Goal: Transaction & Acquisition: Purchase product/service

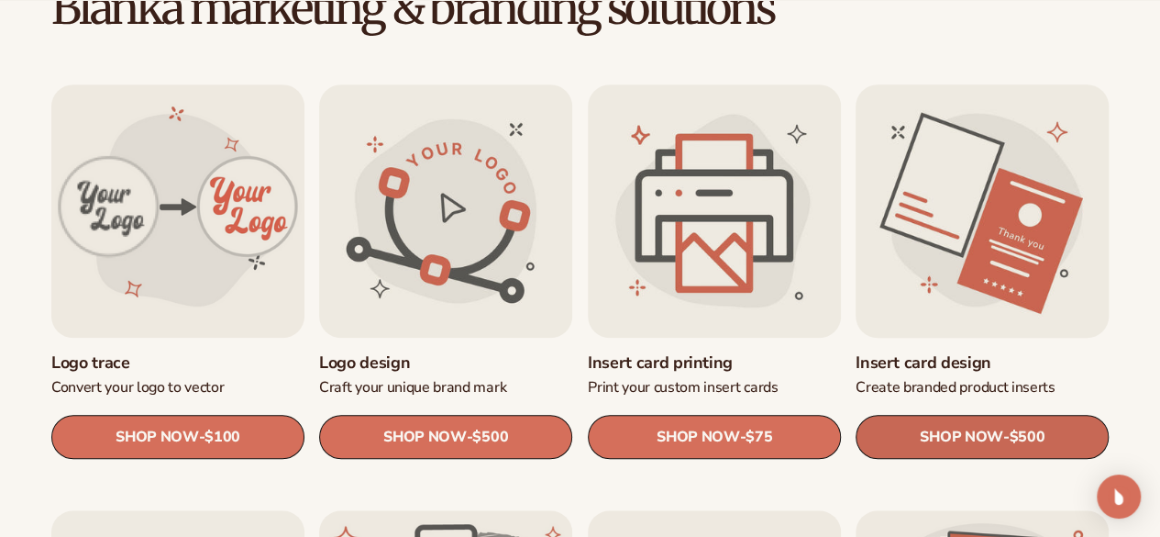
scroll to position [642, 0]
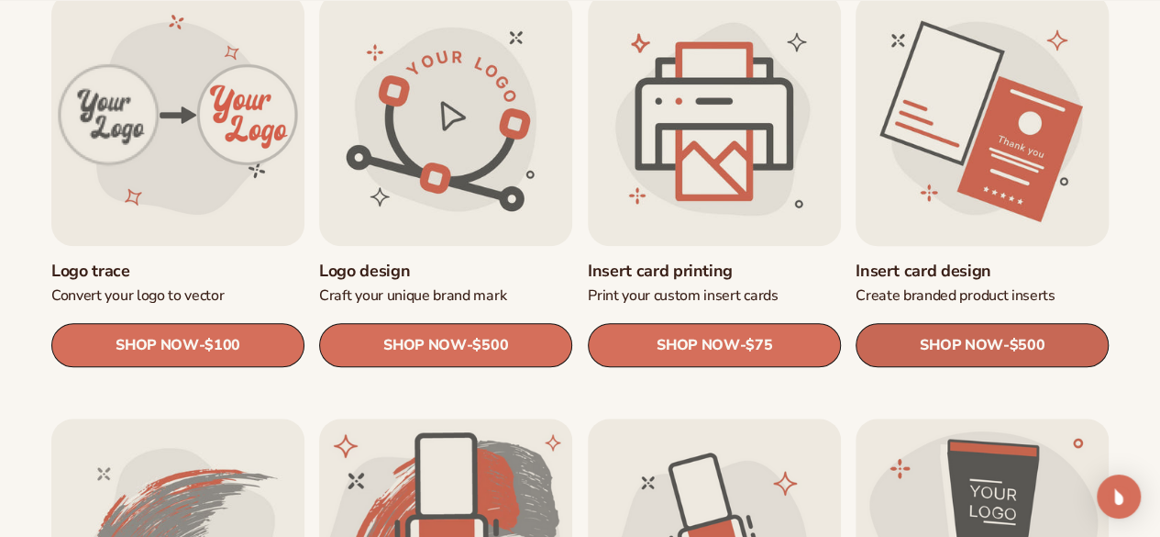
click at [965, 346] on span "SHOP NOW" at bounding box center [961, 344] width 83 height 17
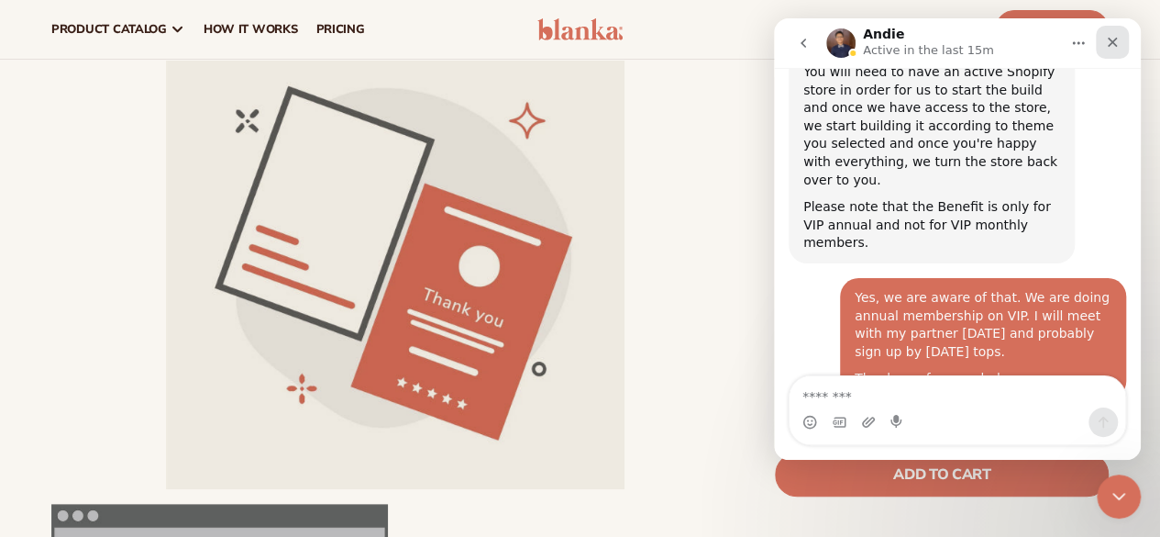
scroll to position [5387, 0]
click at [1114, 35] on icon "Close" at bounding box center [1112, 42] width 15 height 15
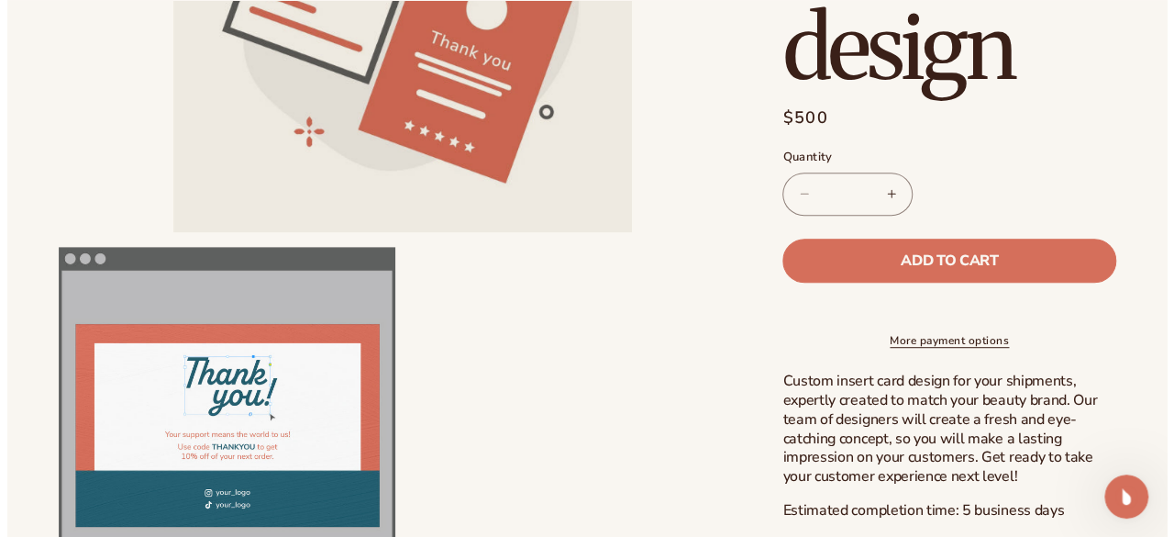
scroll to position [550, 0]
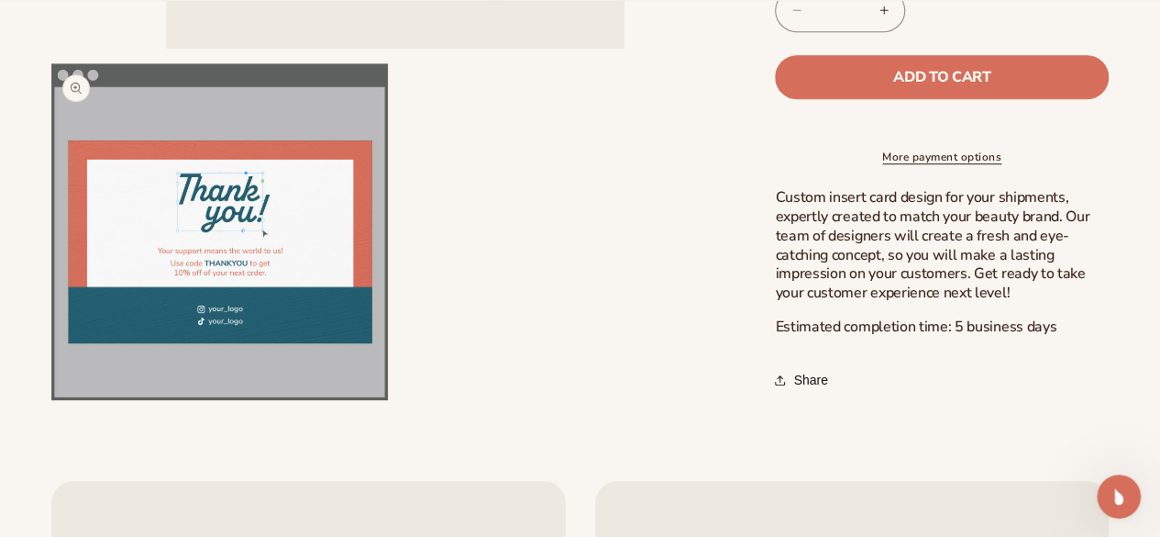
click at [51, 400] on button "Open media 2 in modal" at bounding box center [51, 400] width 0 height 0
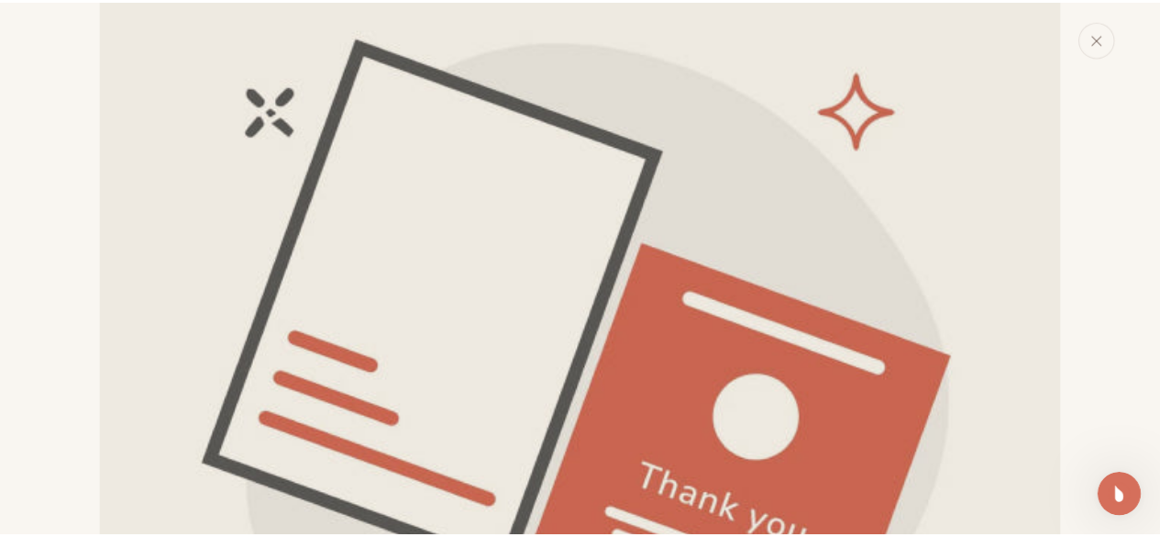
scroll to position [0, 0]
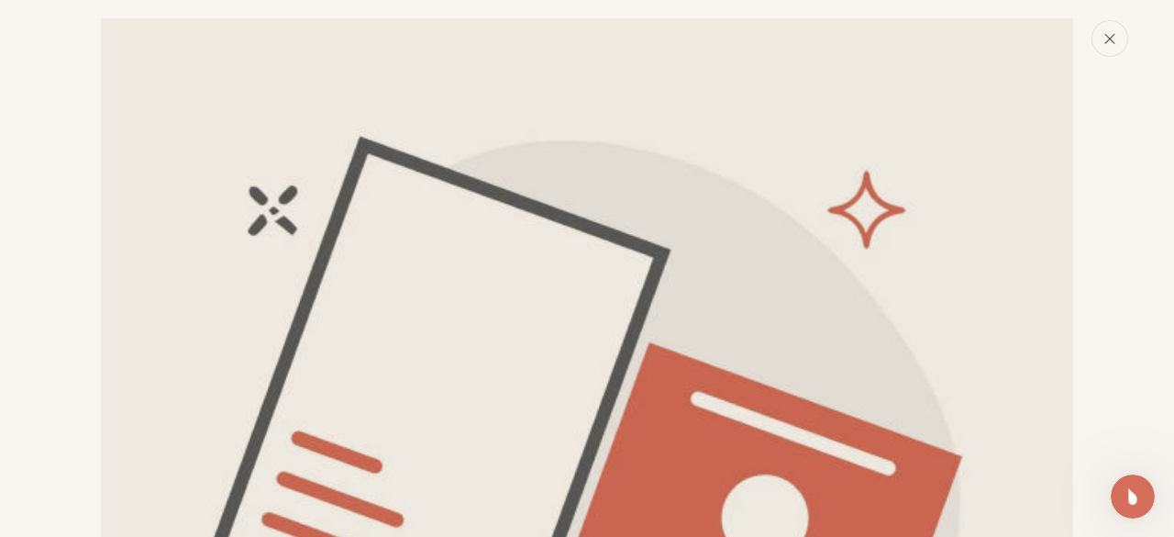
click at [1108, 47] on button "Close" at bounding box center [1109, 38] width 37 height 37
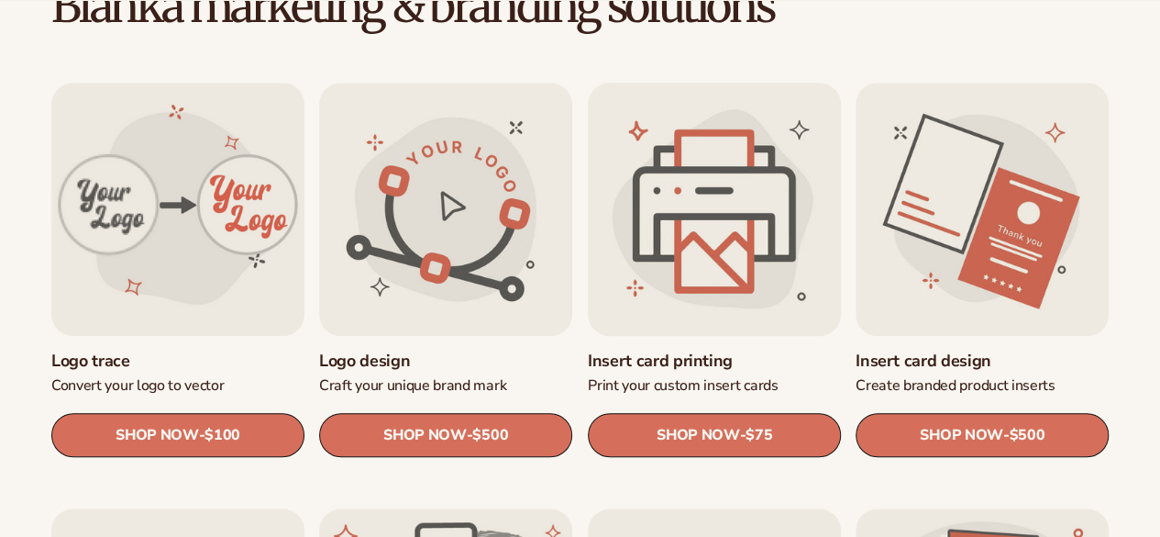
scroll to position [642, 0]
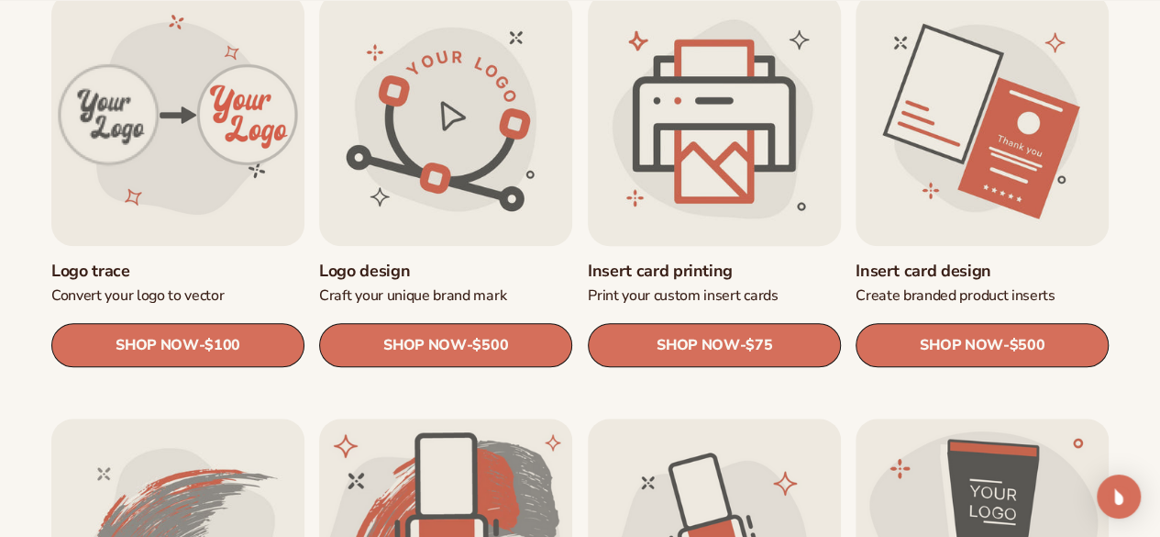
click at [716, 260] on link "Insert card printing" at bounding box center [714, 270] width 253 height 21
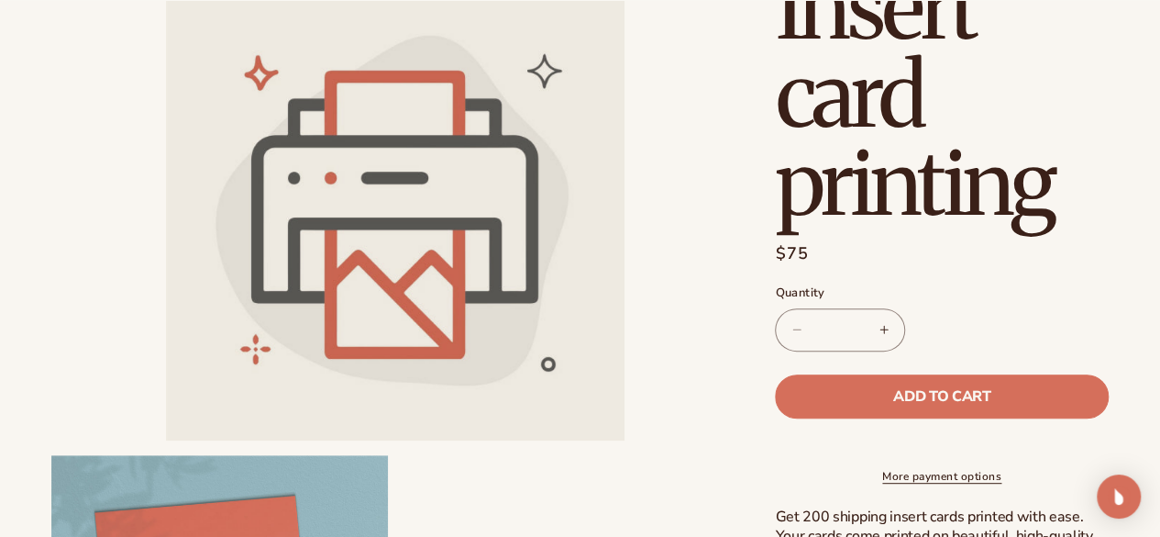
scroll to position [275, 0]
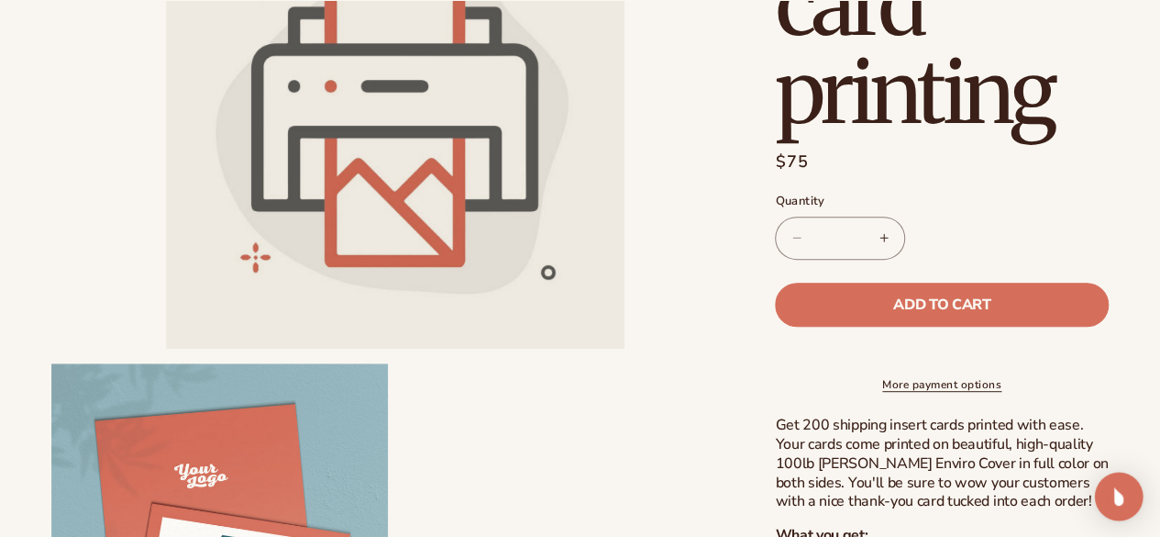
click at [1117, 504] on img "Open Intercom Messenger" at bounding box center [1119, 496] width 24 height 24
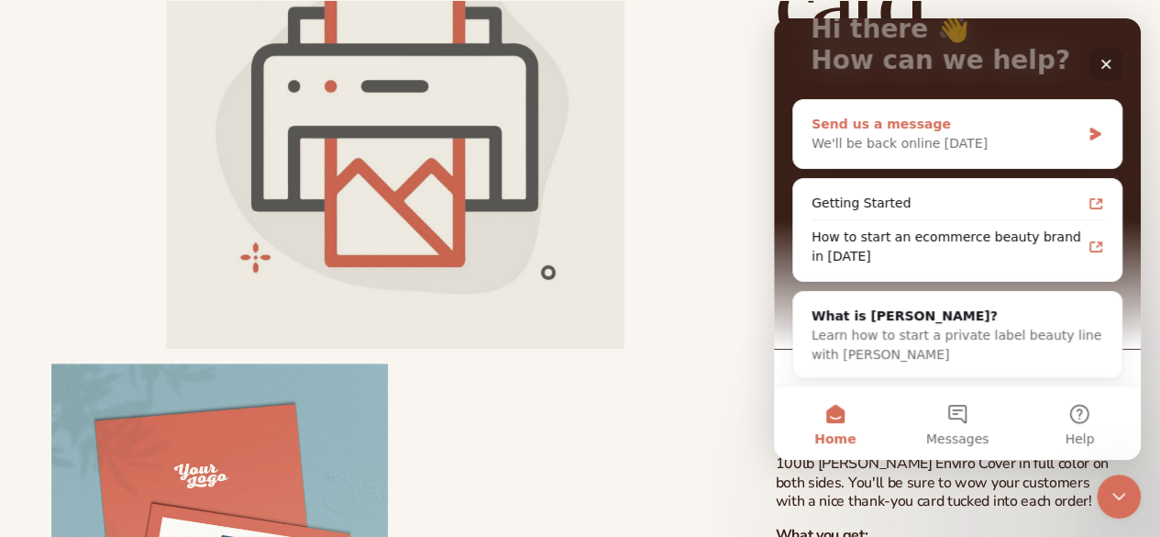
scroll to position [0, 0]
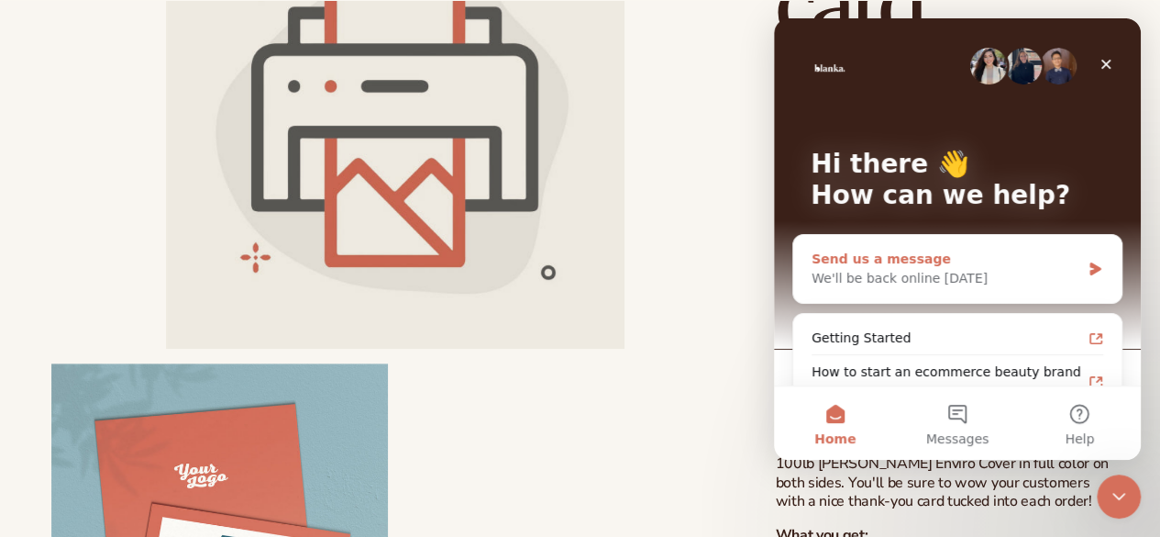
click at [977, 269] on div "We'll be back online tomorrow" at bounding box center [946, 278] width 269 height 19
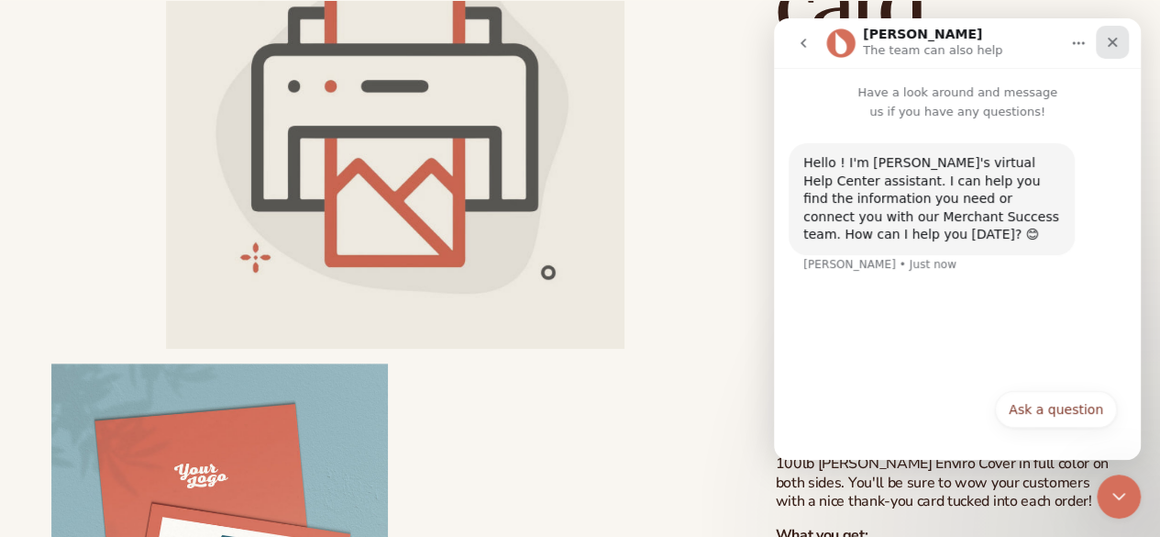
click at [1111, 43] on icon "Close" at bounding box center [1113, 43] width 10 height 10
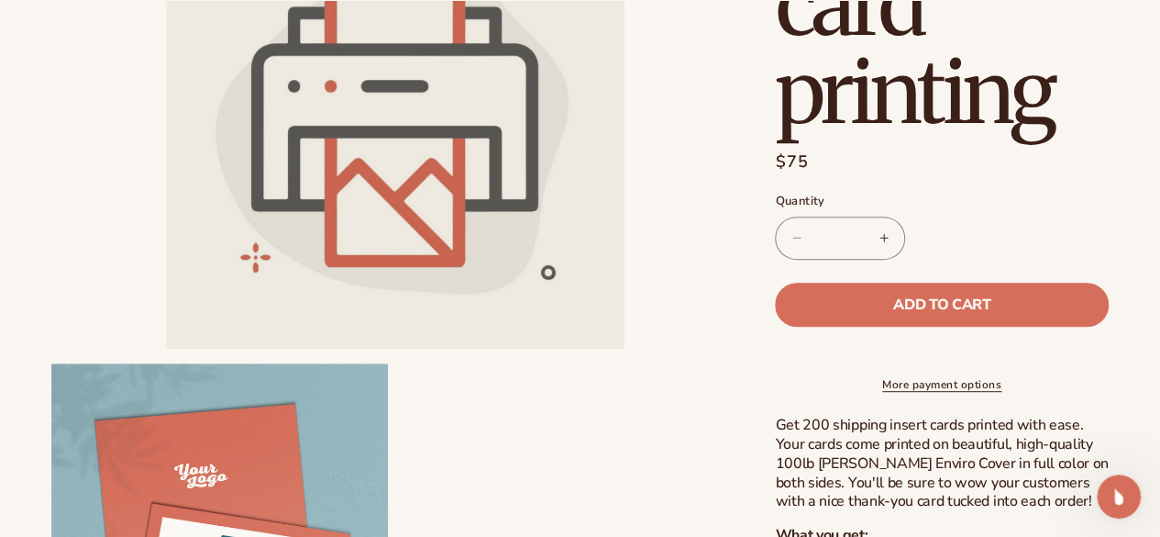
click at [690, 272] on li "Open media 1 in modal" at bounding box center [394, 119] width 687 height 459
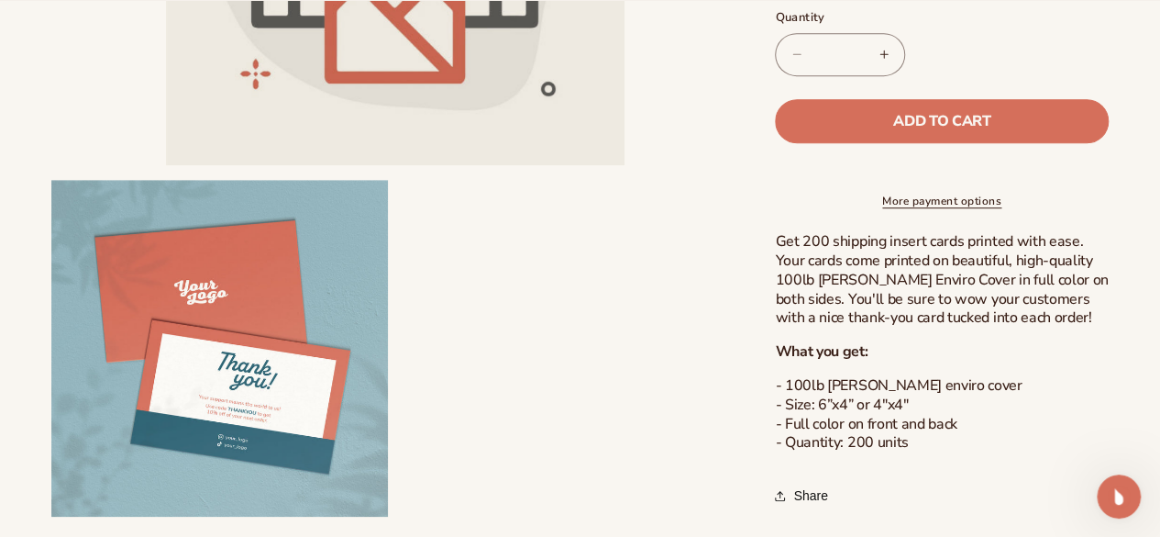
scroll to position [550, 0]
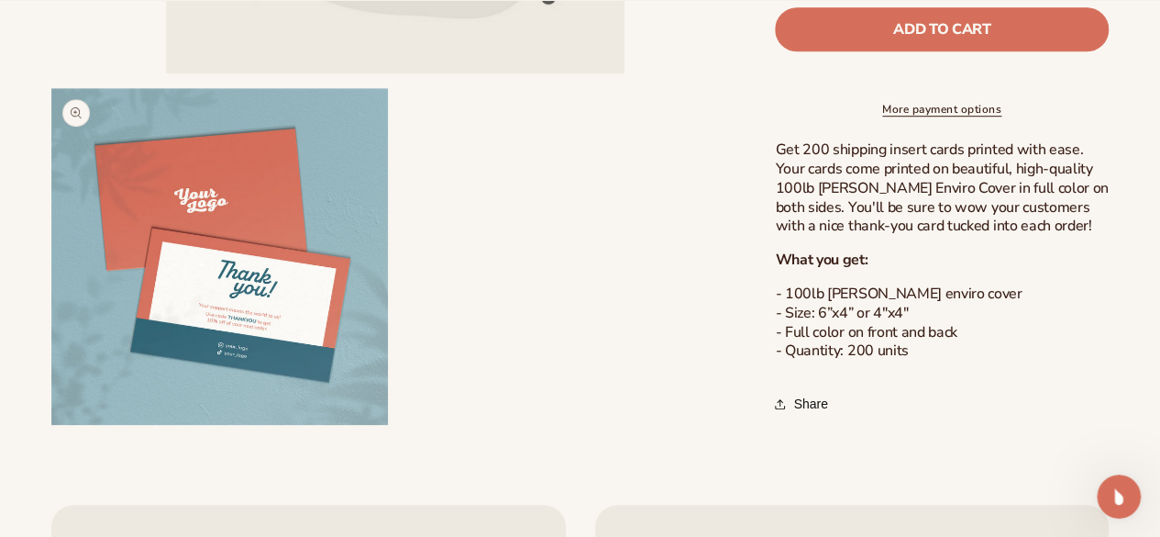
click at [51, 424] on button "Open media 2 in modal" at bounding box center [51, 424] width 0 height 0
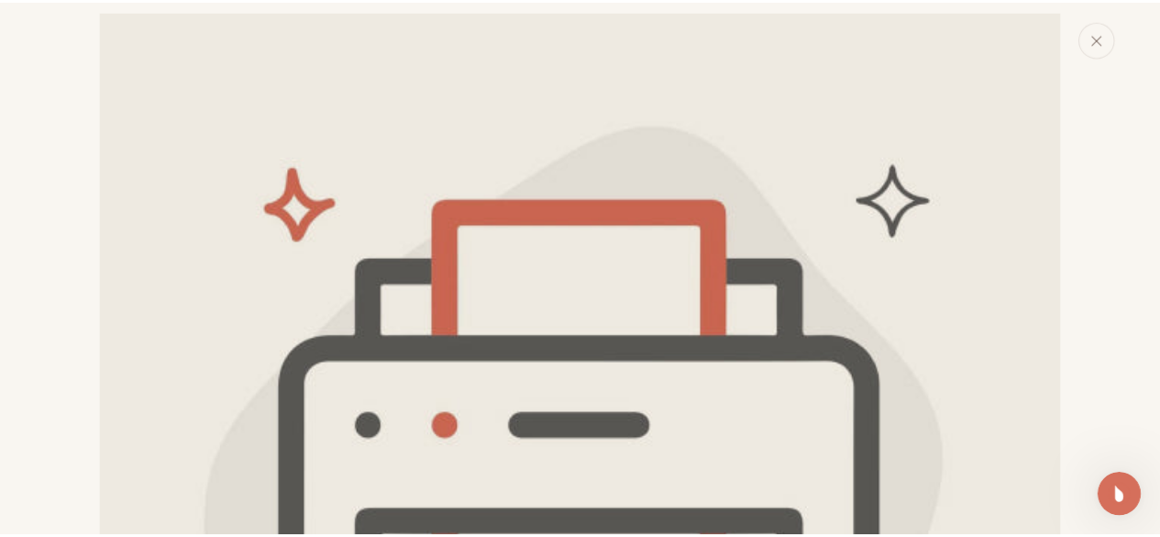
scroll to position [0, 0]
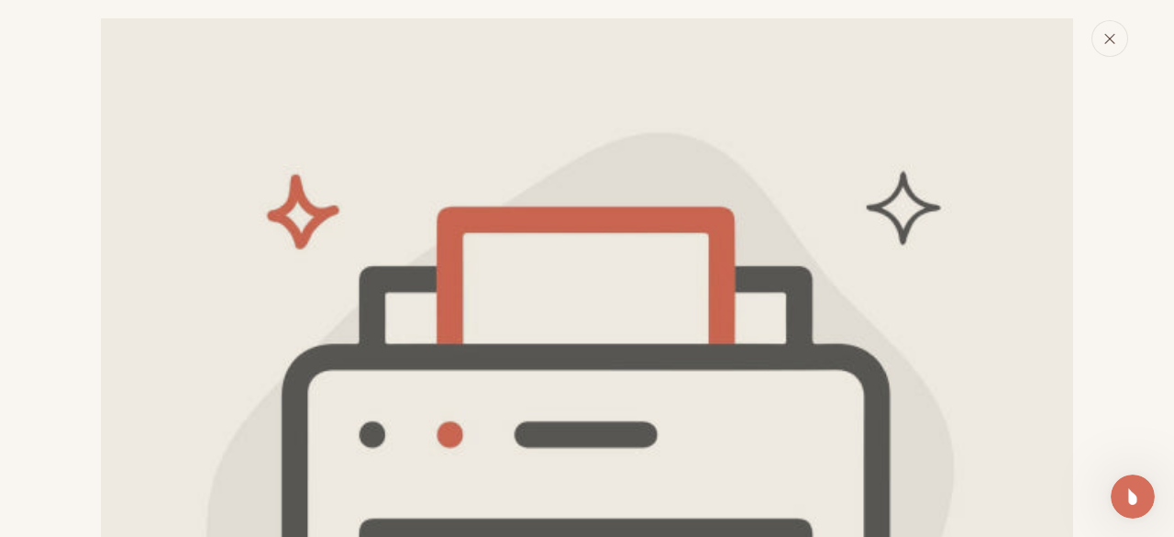
click at [1112, 42] on icon "Close" at bounding box center [1109, 38] width 9 height 9
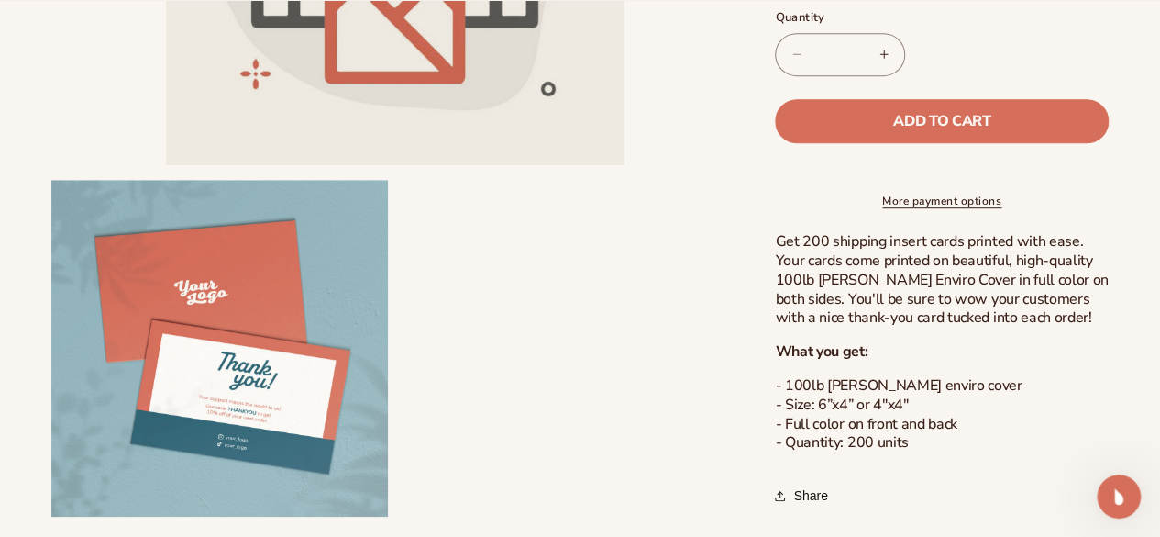
scroll to position [825, 0]
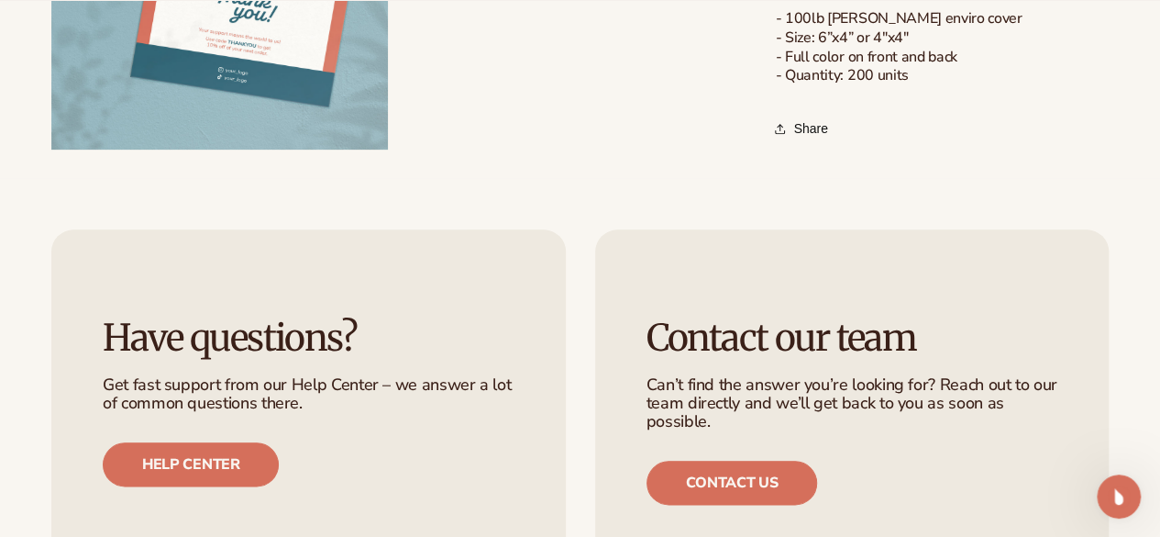
click at [51, 149] on button "Open media 2 in modal" at bounding box center [51, 149] width 0 height 0
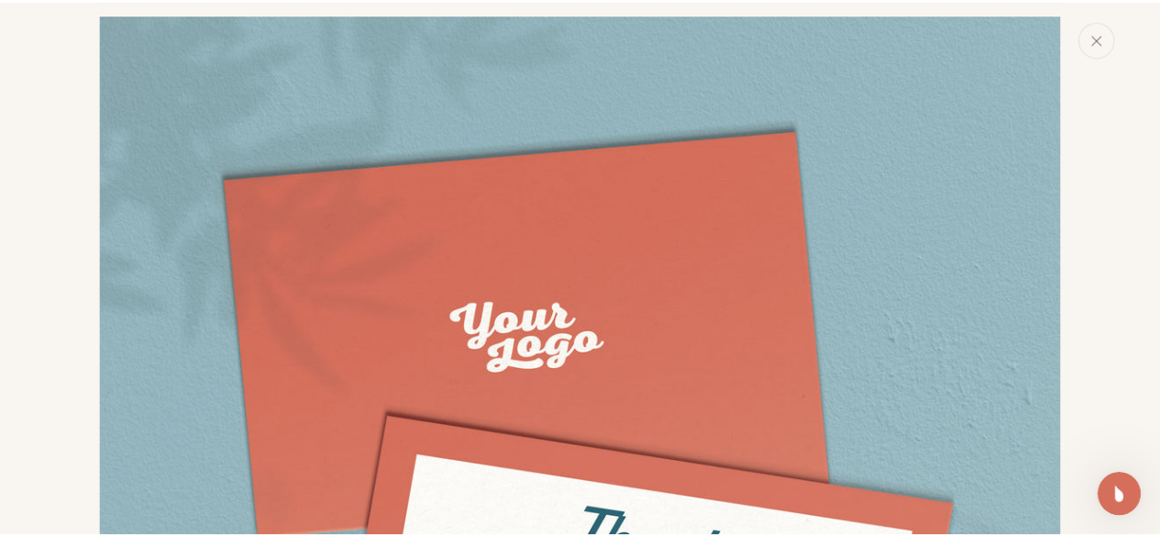
scroll to position [1357, 0]
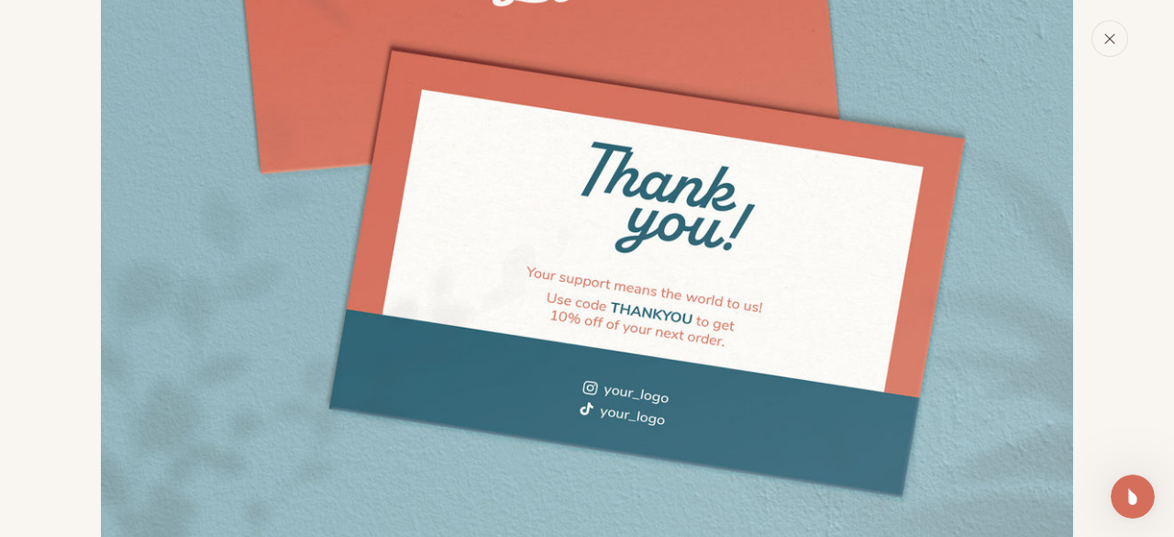
click at [1105, 36] on icon "Close" at bounding box center [1109, 38] width 13 height 13
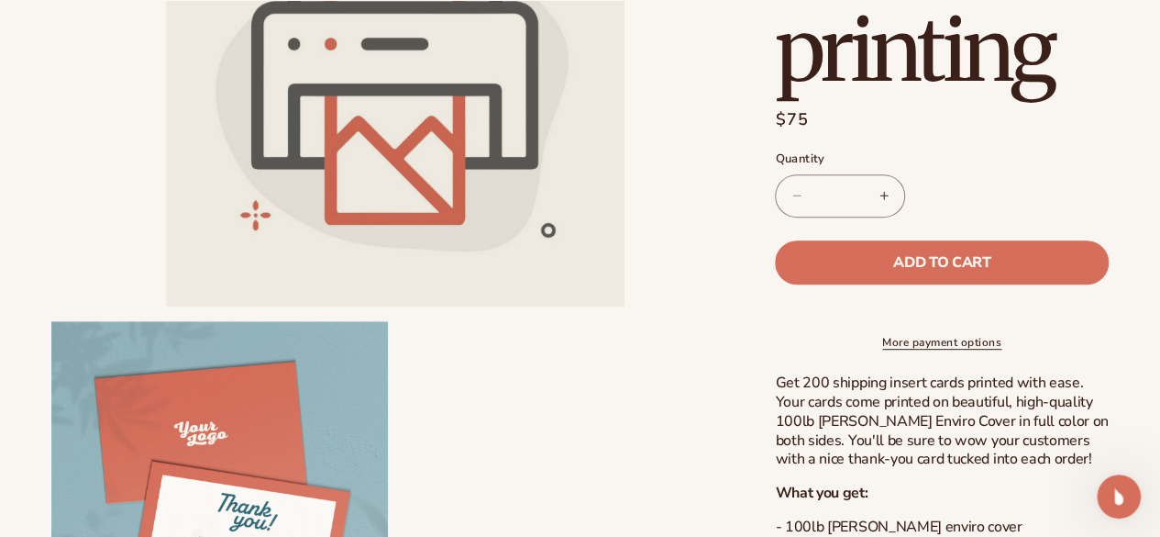
scroll to position [459, 0]
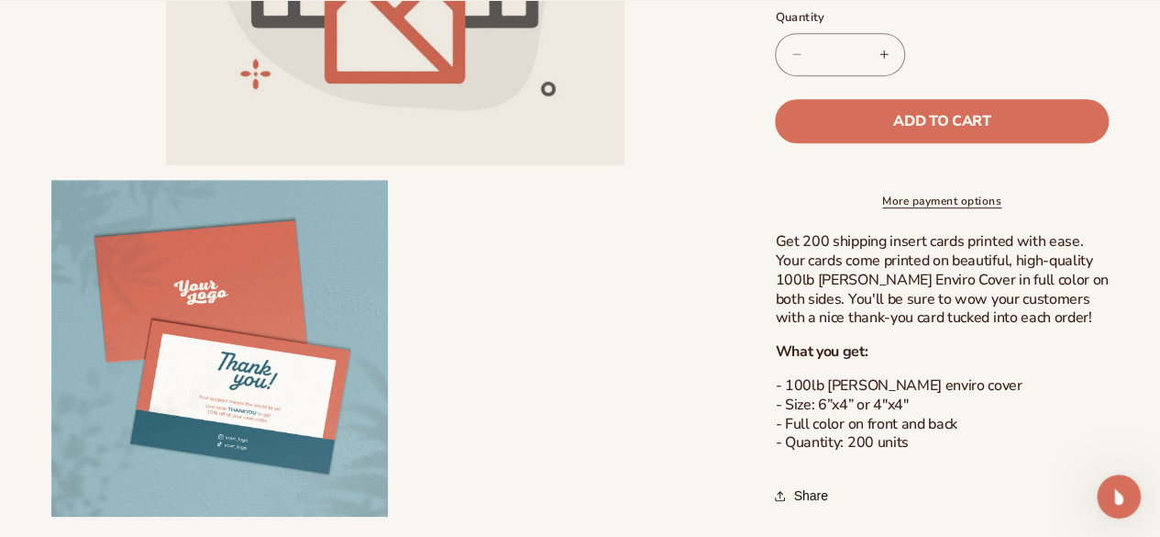
click at [51, 515] on button "Open media 2 in modal" at bounding box center [51, 515] width 0 height 0
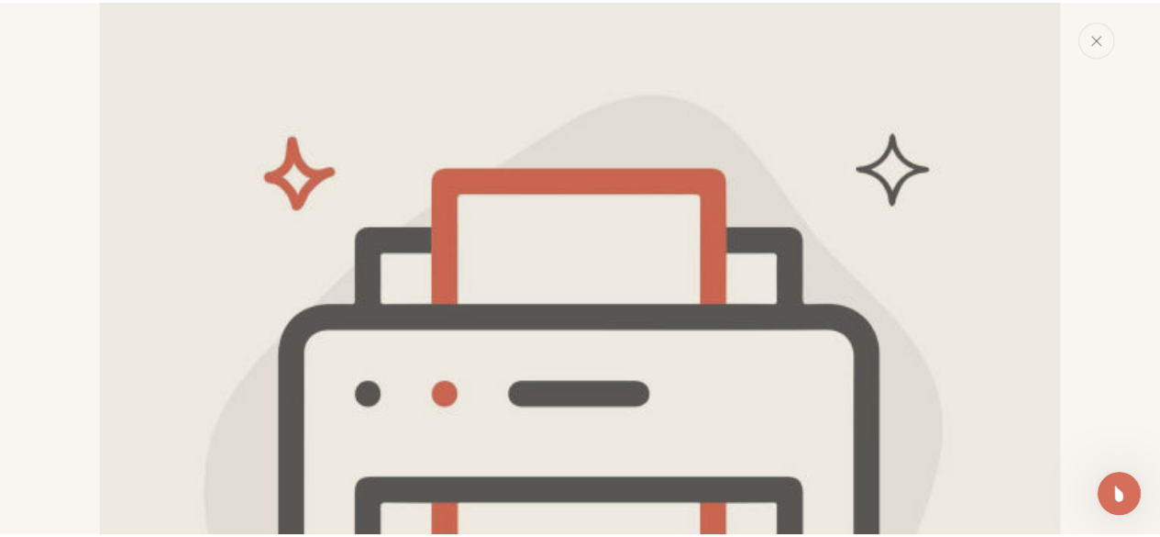
scroll to position [0, 0]
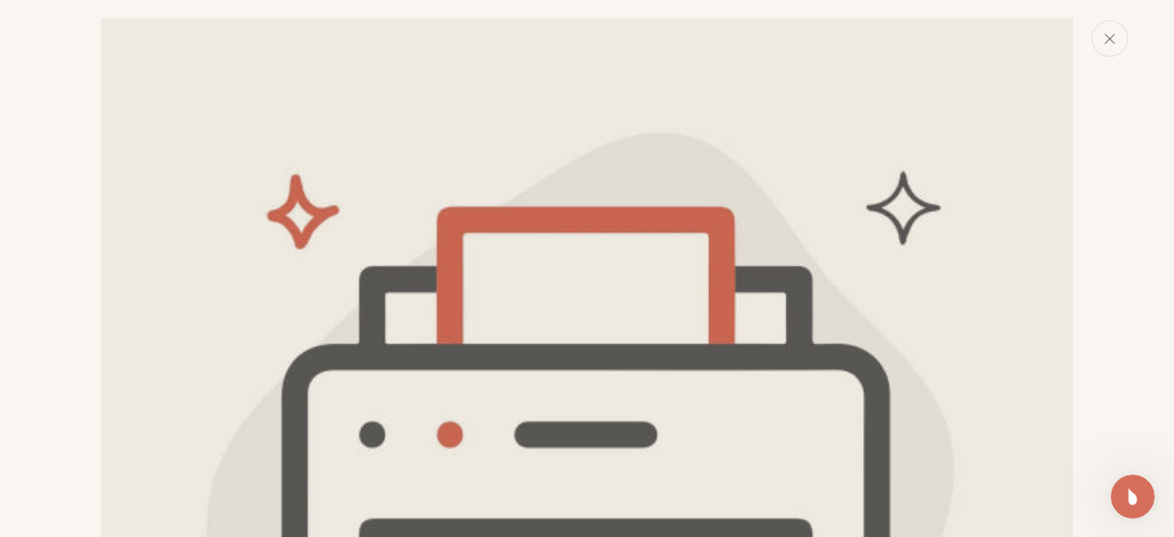
click at [1112, 39] on icon "Close" at bounding box center [1109, 38] width 13 height 13
